Goal: Navigation & Orientation: Find specific page/section

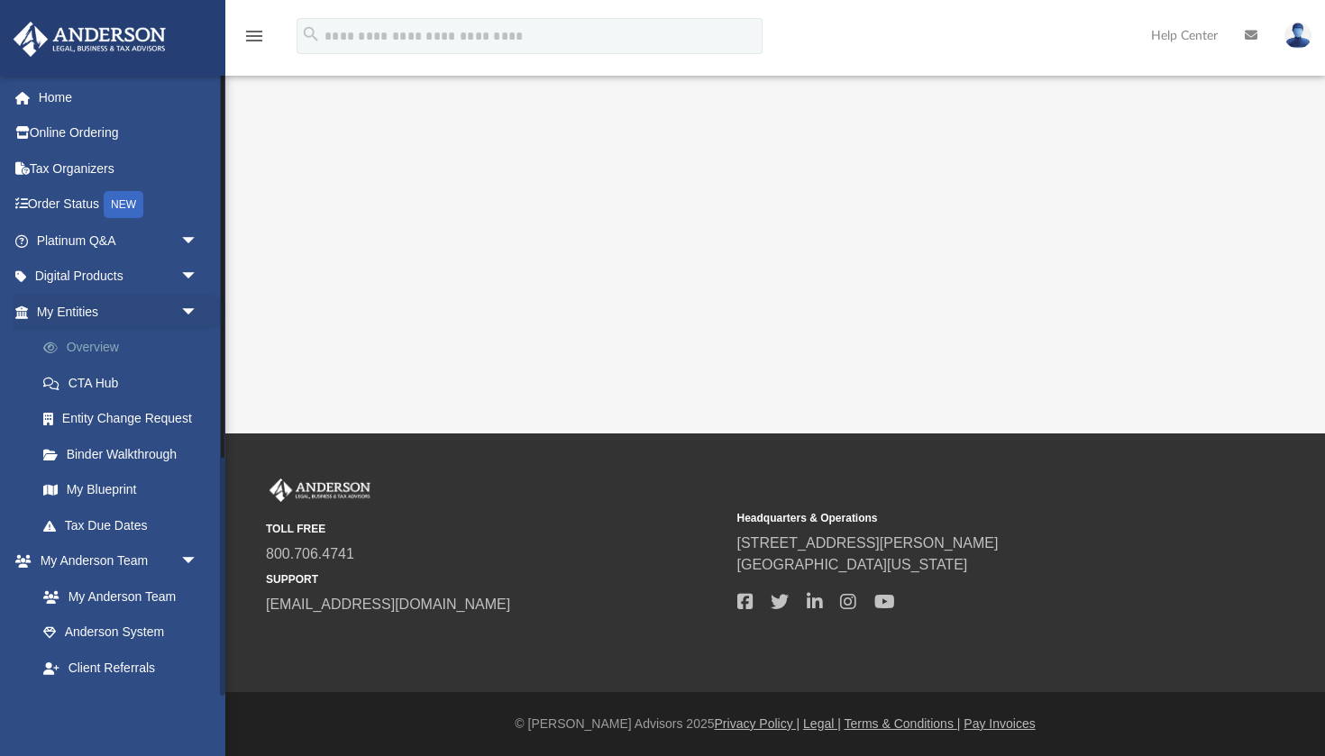
click at [168, 355] on link "Overview" at bounding box center [125, 348] width 200 height 36
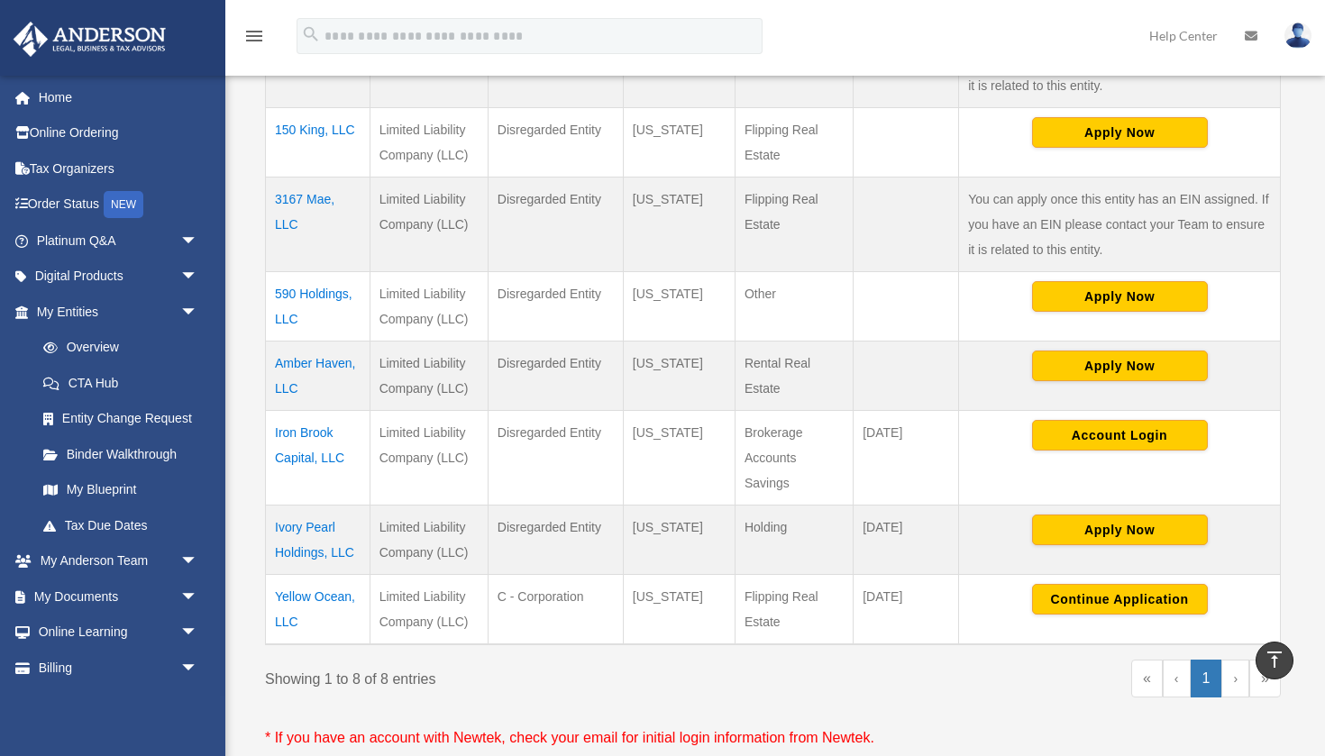
scroll to position [523, 0]
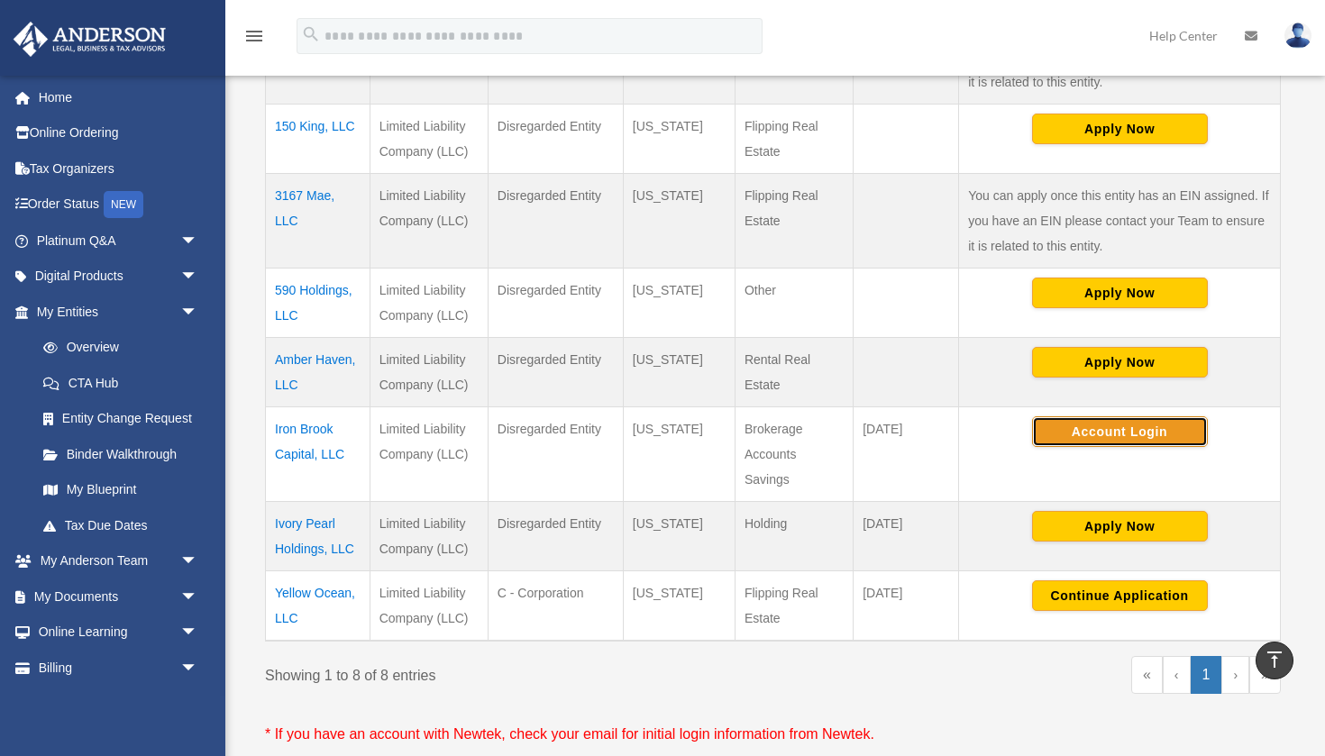
click at [1112, 426] on button "Account Login" at bounding box center [1120, 432] width 176 height 31
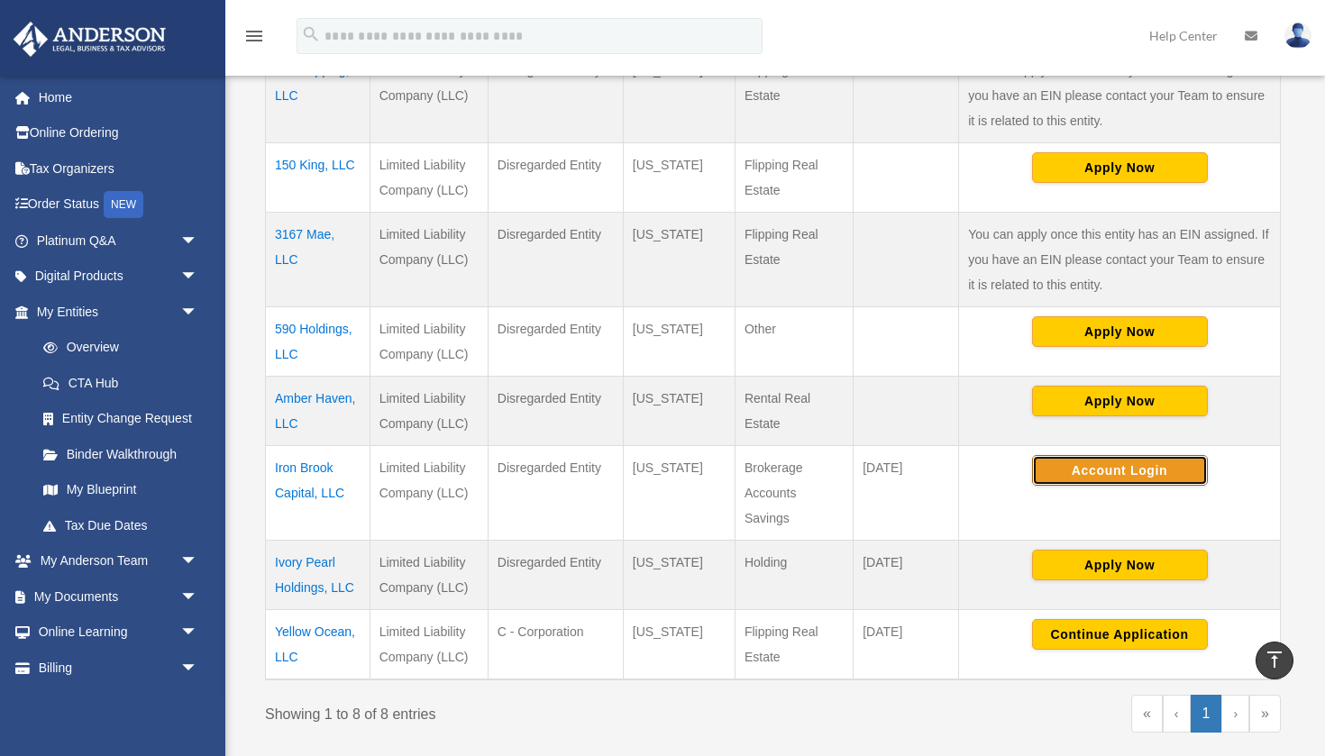
scroll to position [490, 0]
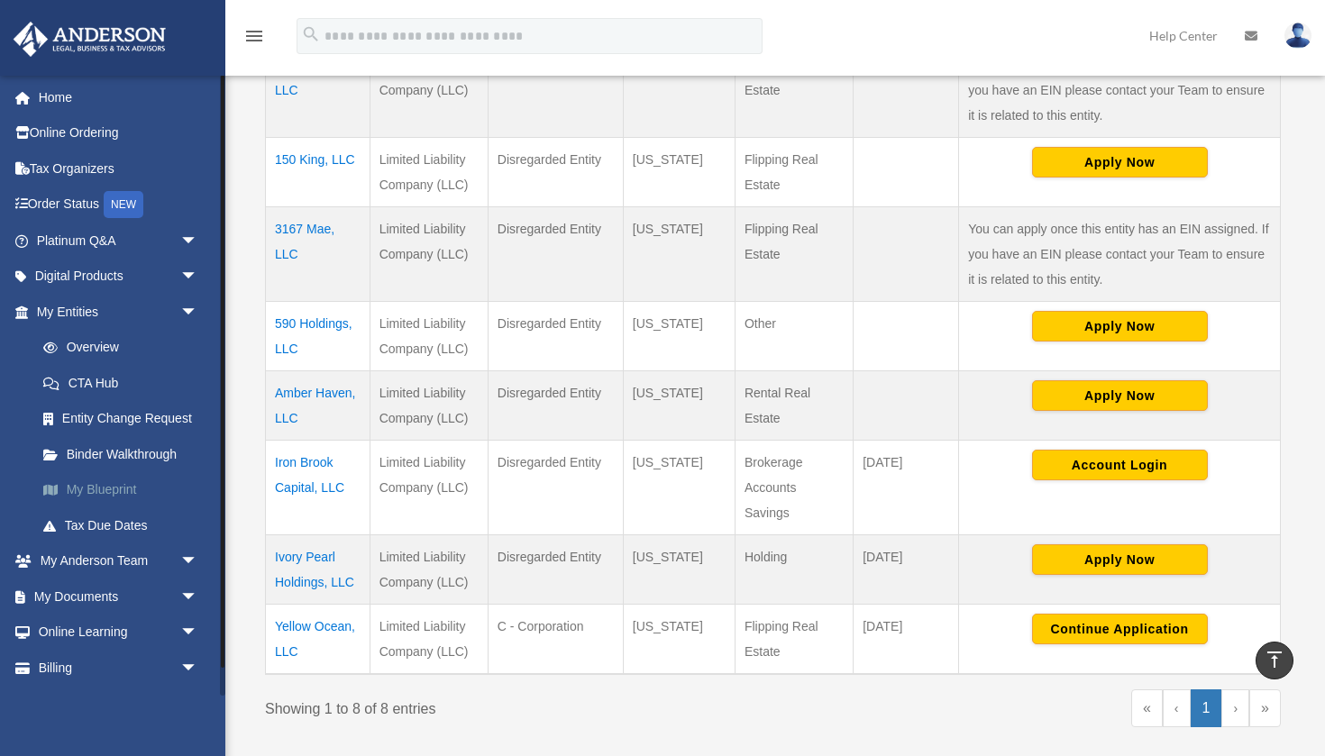
click at [136, 495] on link "My Blueprint" at bounding box center [125, 490] width 200 height 36
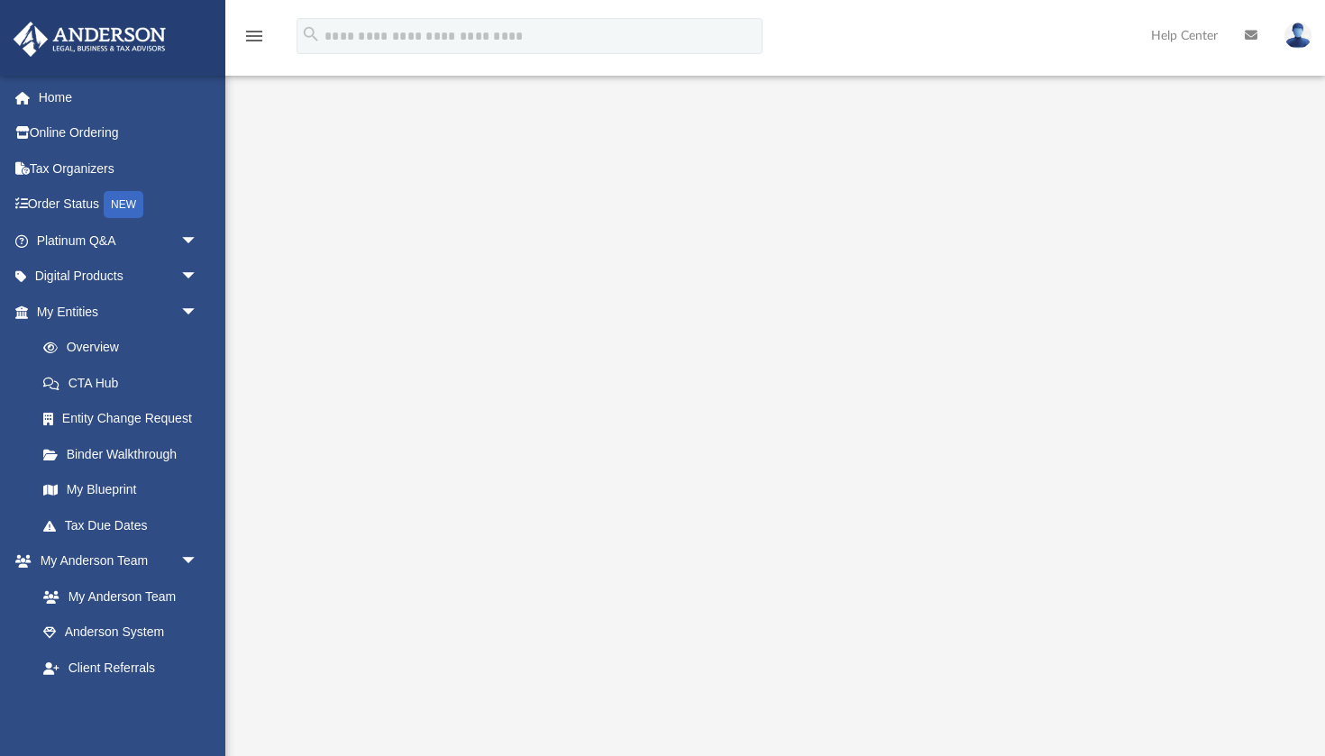
scroll to position [30, 0]
